Goal: Information Seeking & Learning: Check status

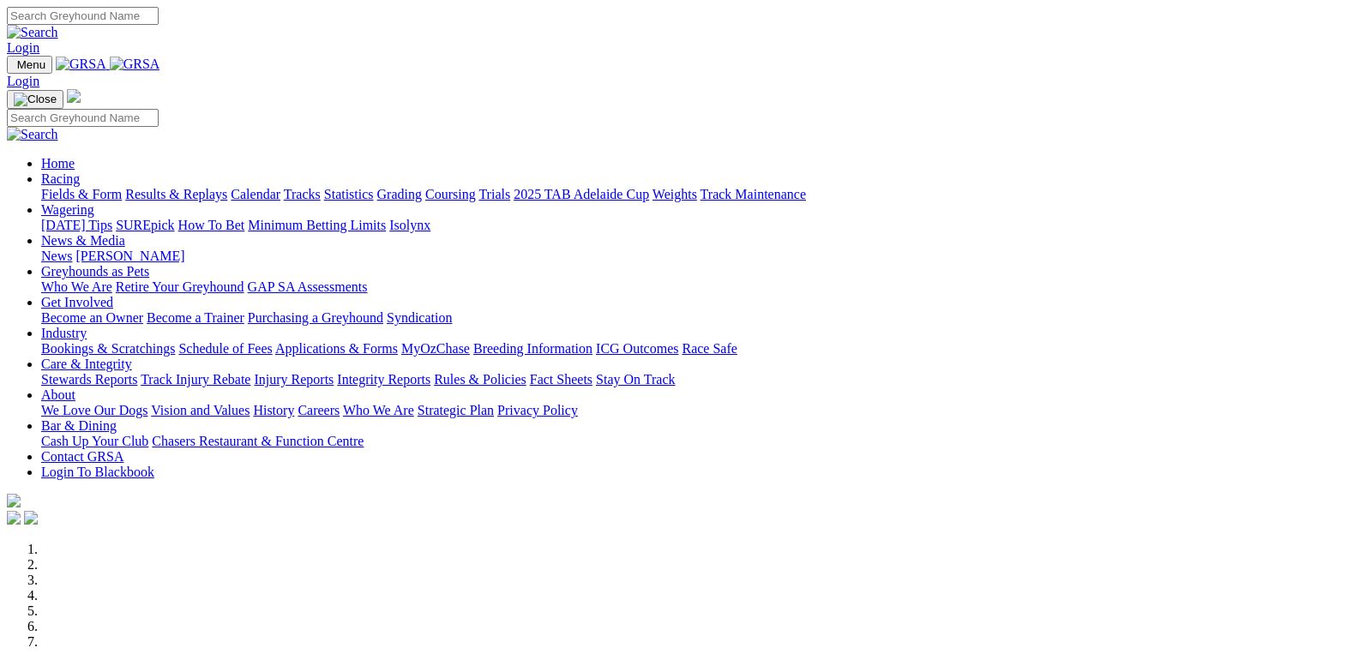
click at [209, 187] on link "Results & Replays" at bounding box center [176, 194] width 102 height 15
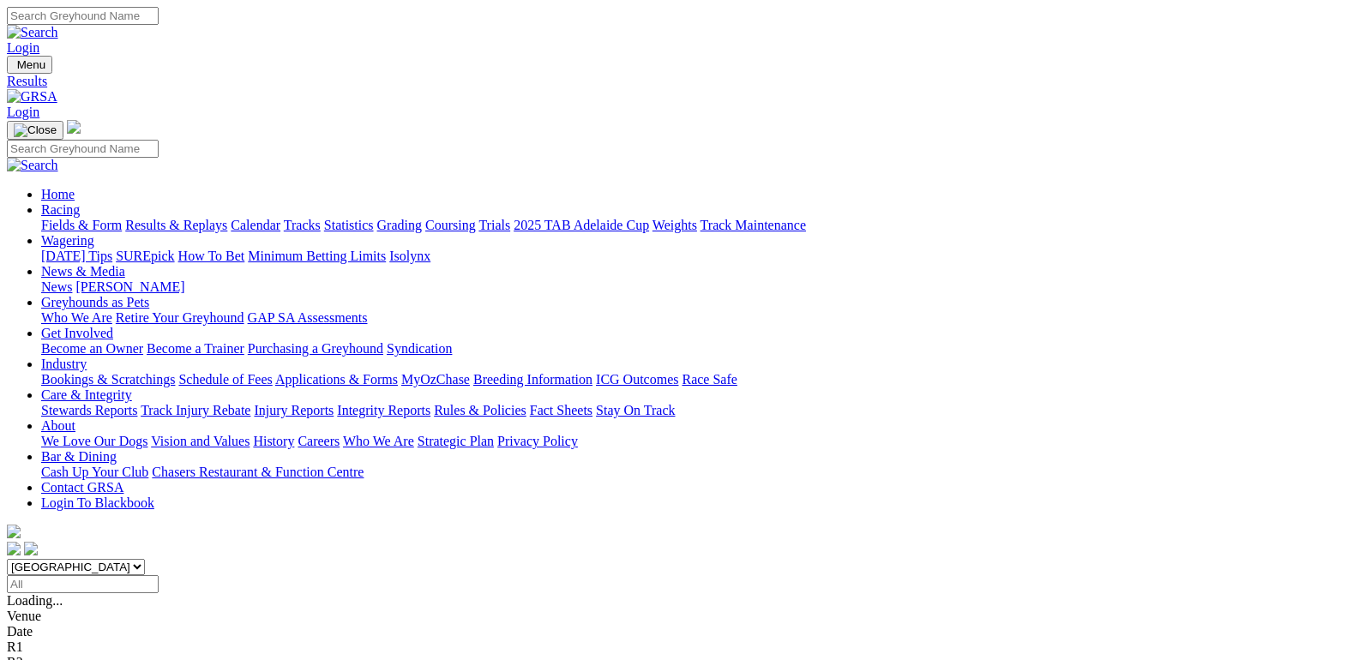
click at [23, 624] on span "R2" at bounding box center [15, 631] width 16 height 15
click at [23, 640] on link "R3" at bounding box center [15, 647] width 16 height 15
click at [64, 655] on span "4 8 1 2" at bounding box center [46, 662] width 38 height 15
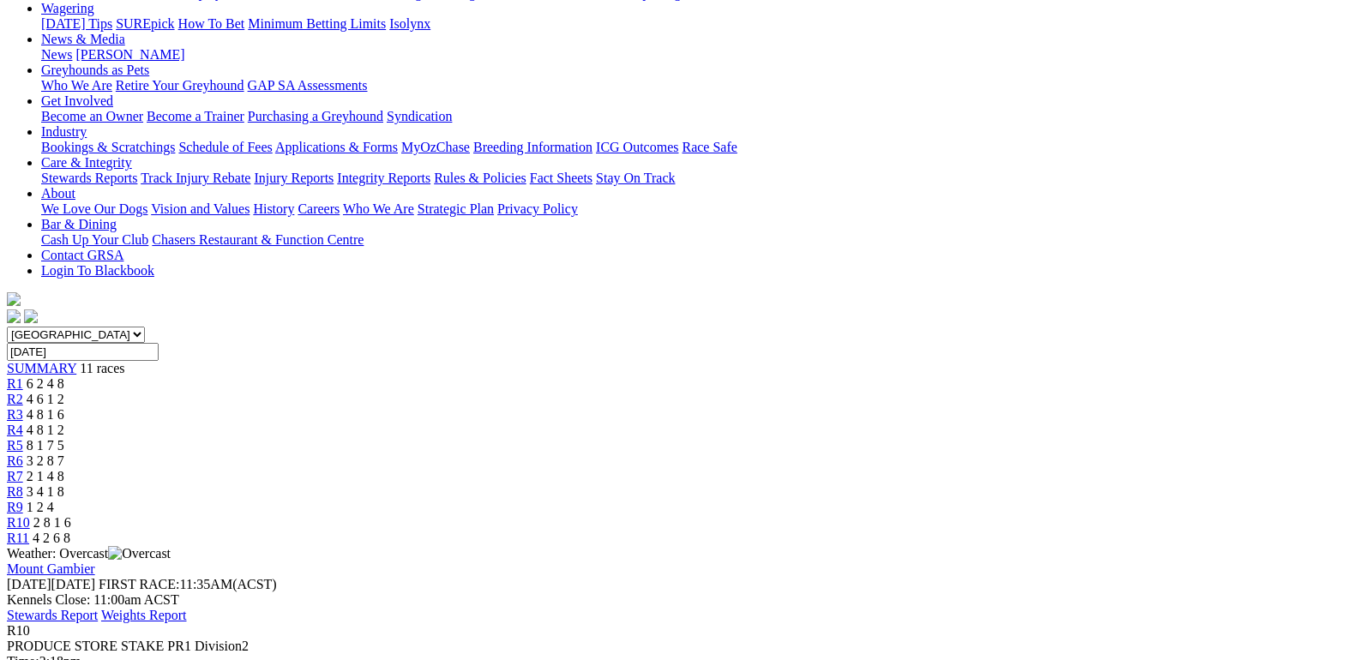
scroll to position [257, 0]
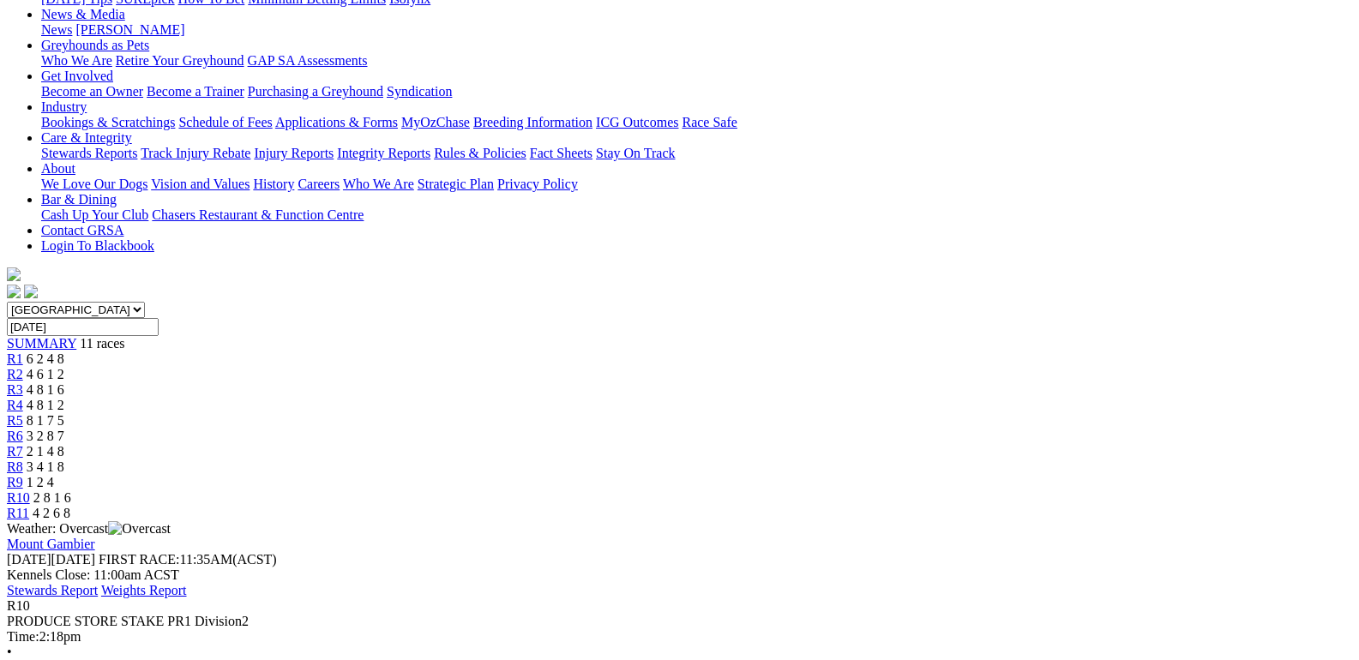
scroll to position [0, 0]
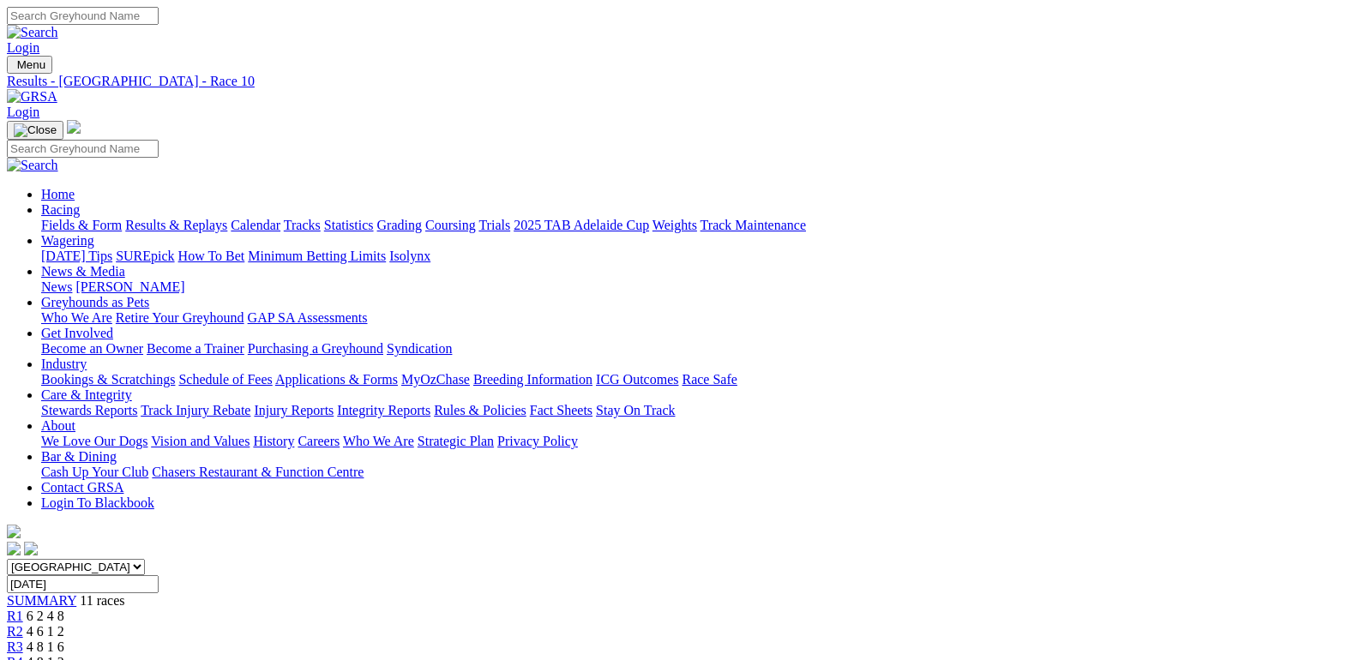
click at [191, 218] on link "Results & Replays" at bounding box center [176, 225] width 102 height 15
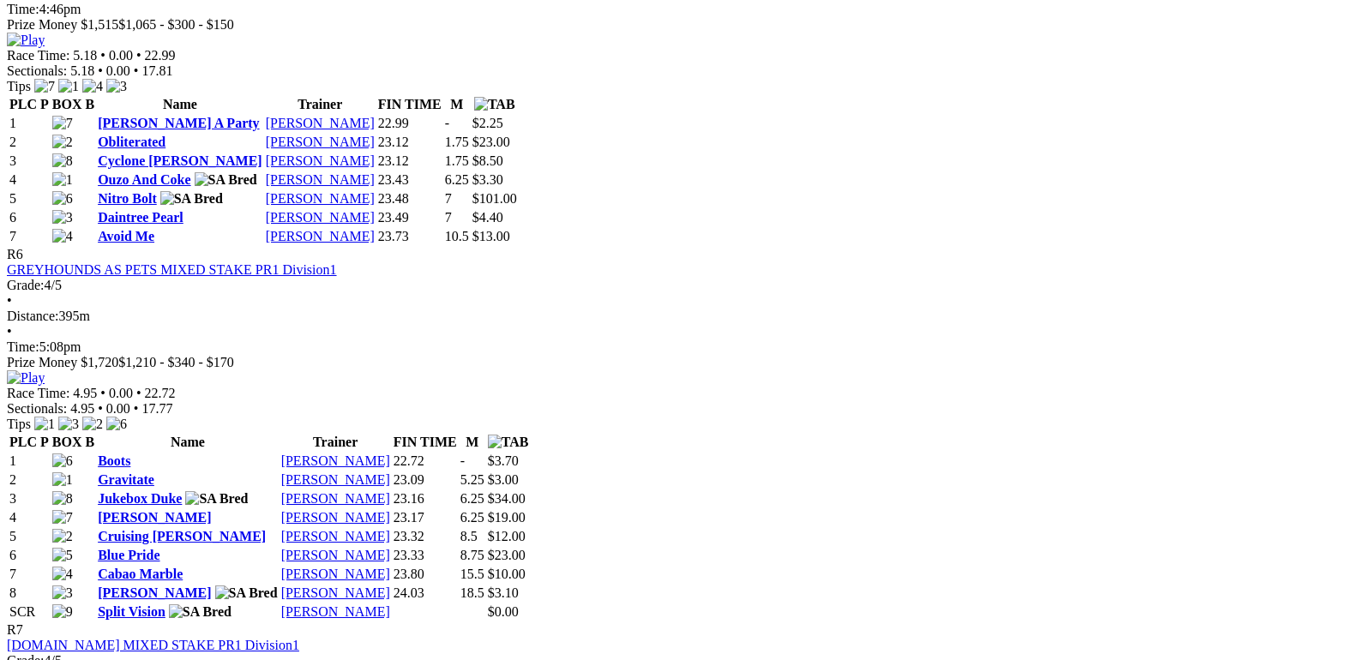
scroll to position [2315, 0]
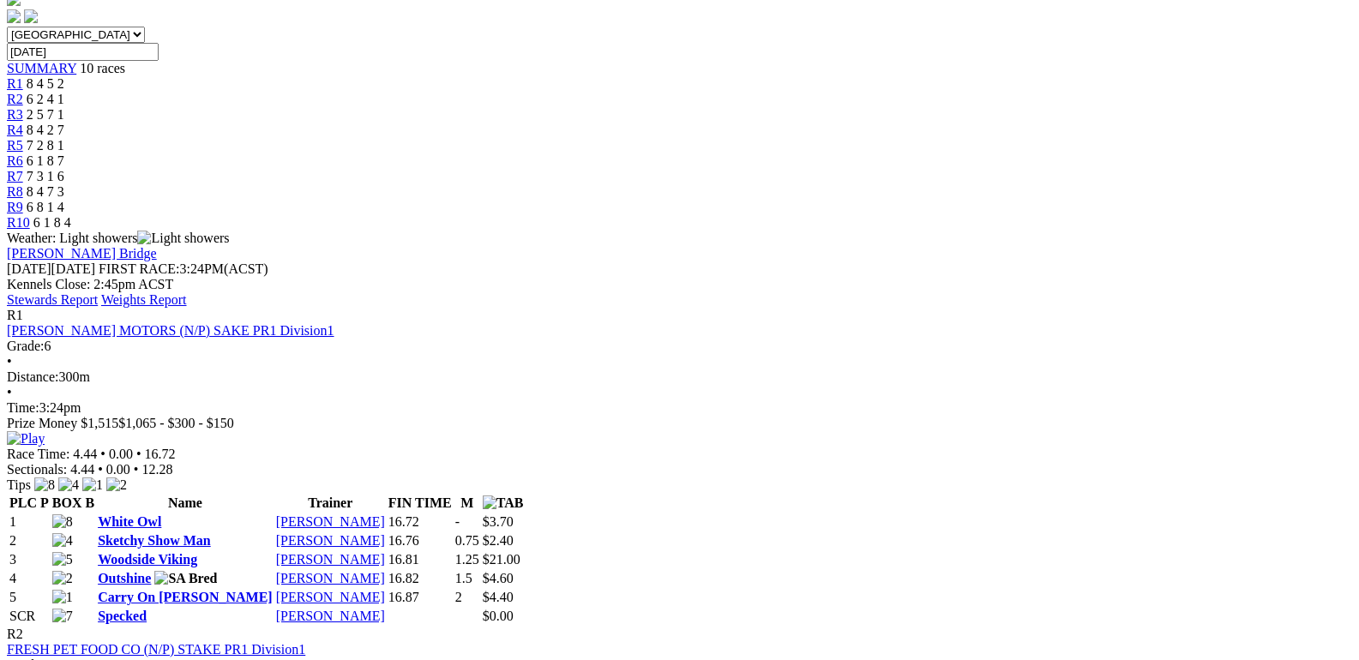
scroll to position [0, 0]
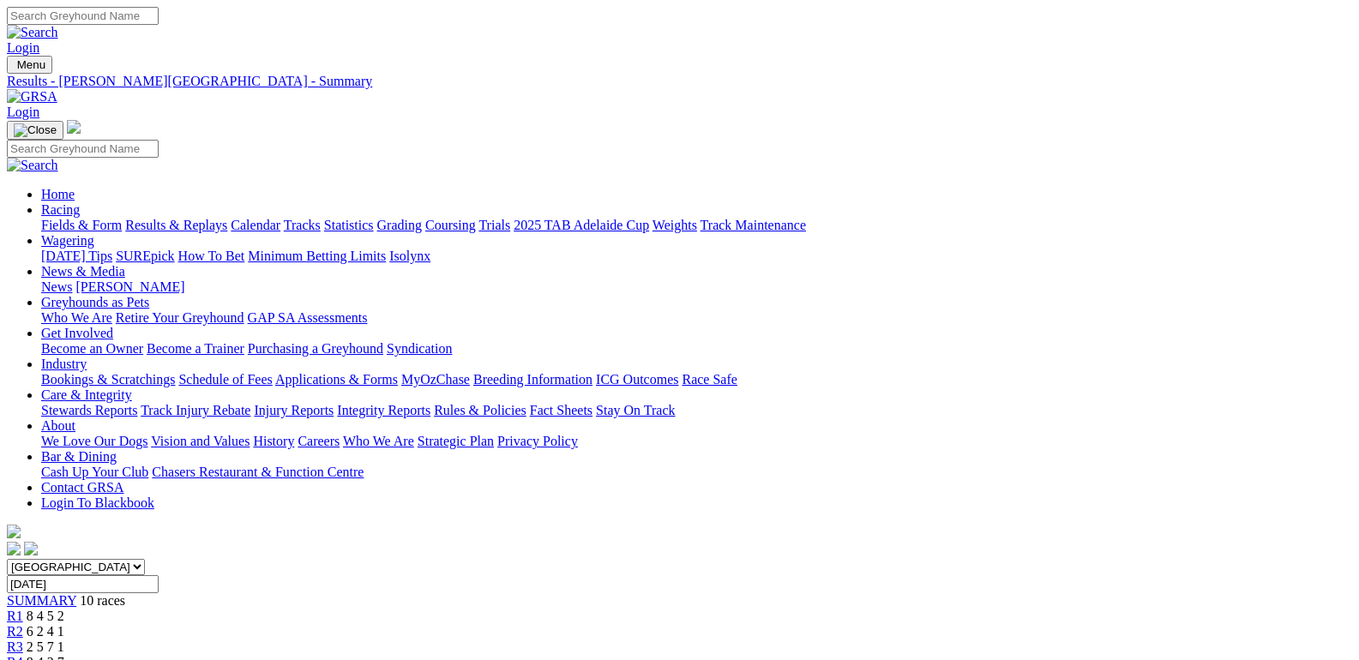
click at [57, 218] on link "Fields & Form" at bounding box center [81, 225] width 81 height 15
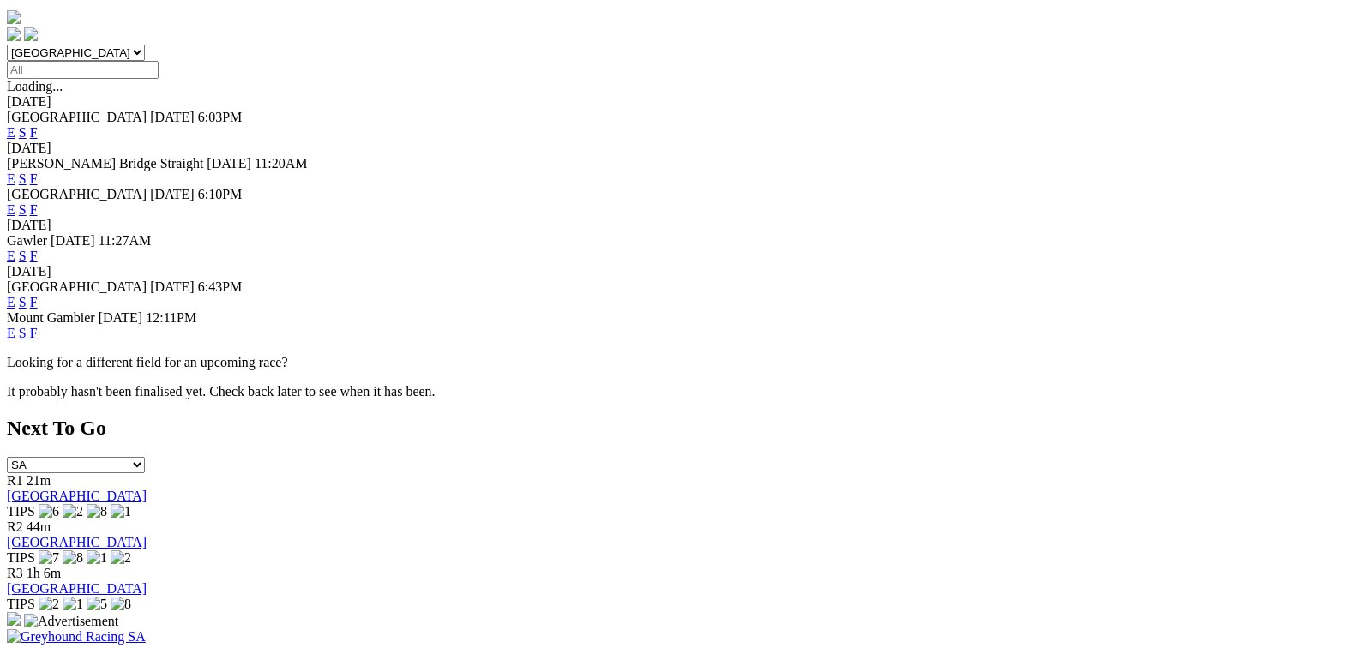
scroll to position [257, 0]
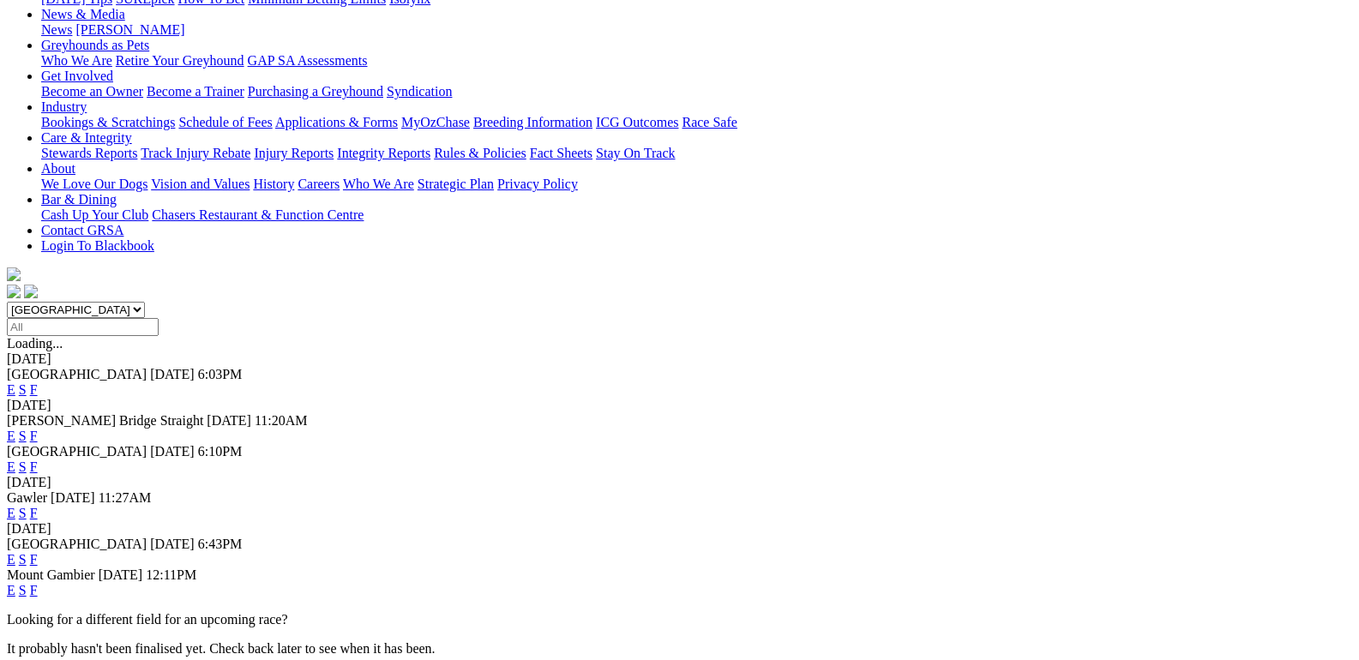
click at [38, 583] on link "F" at bounding box center [34, 590] width 8 height 15
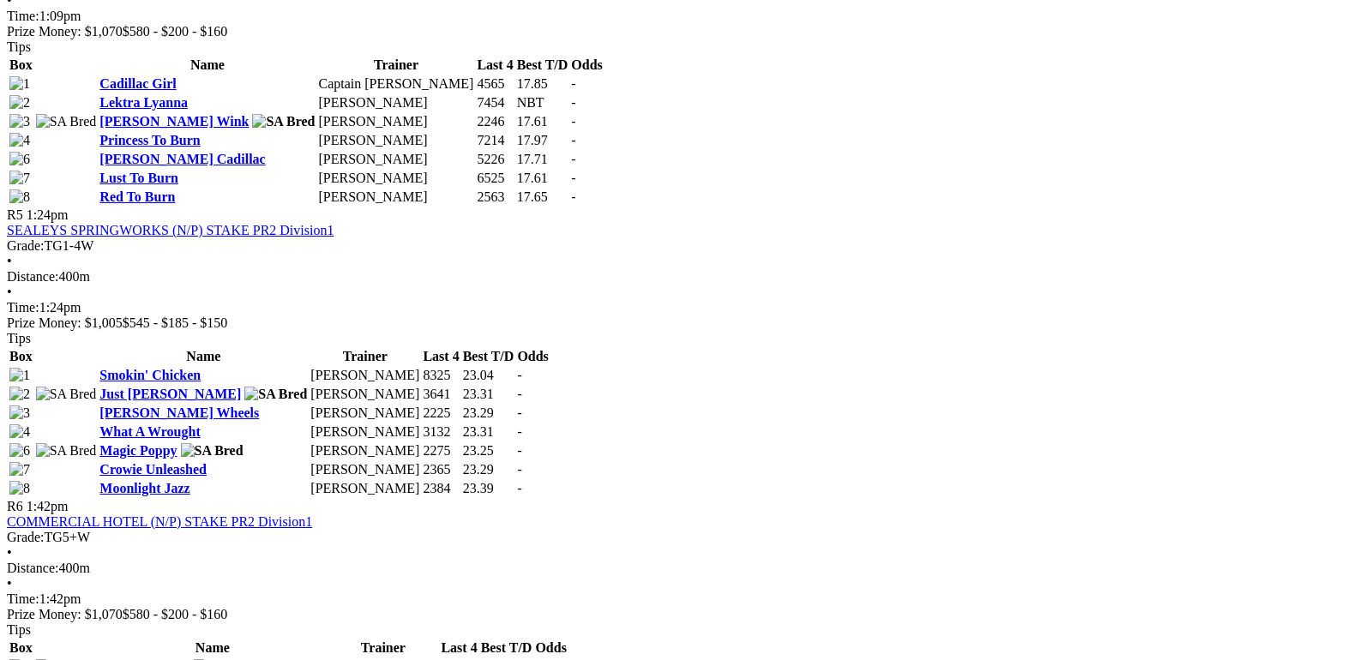
scroll to position [1543, 0]
